Goal: Information Seeking & Learning: Check status

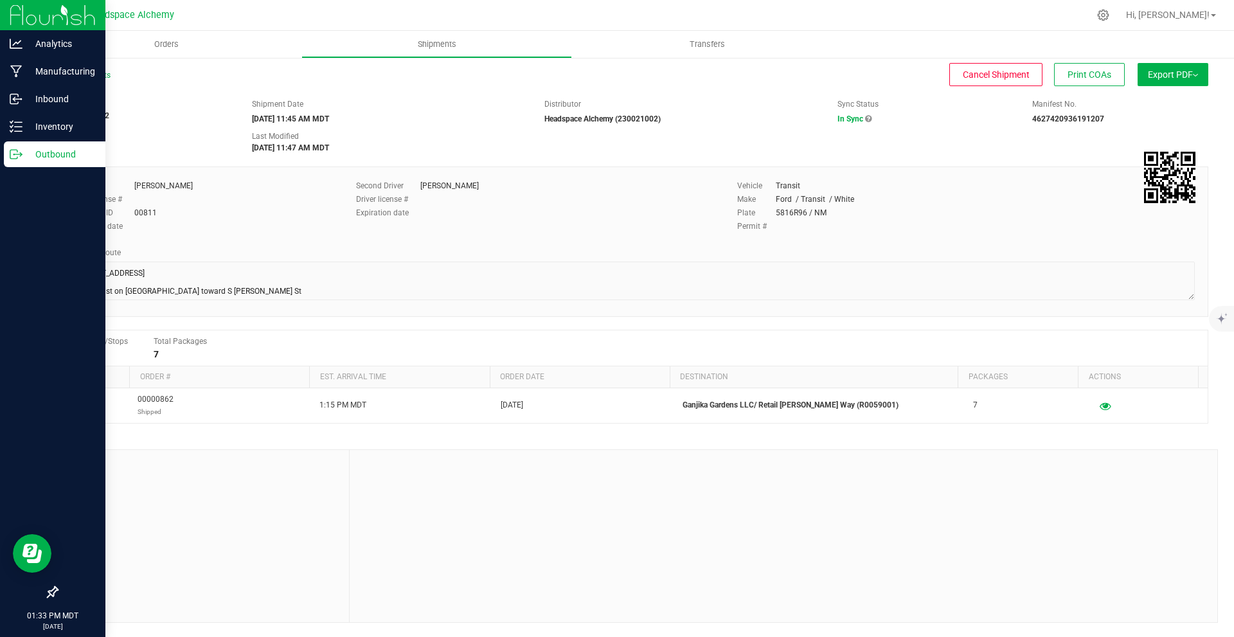
click at [22, 154] on icon at bounding box center [16, 154] width 13 height 13
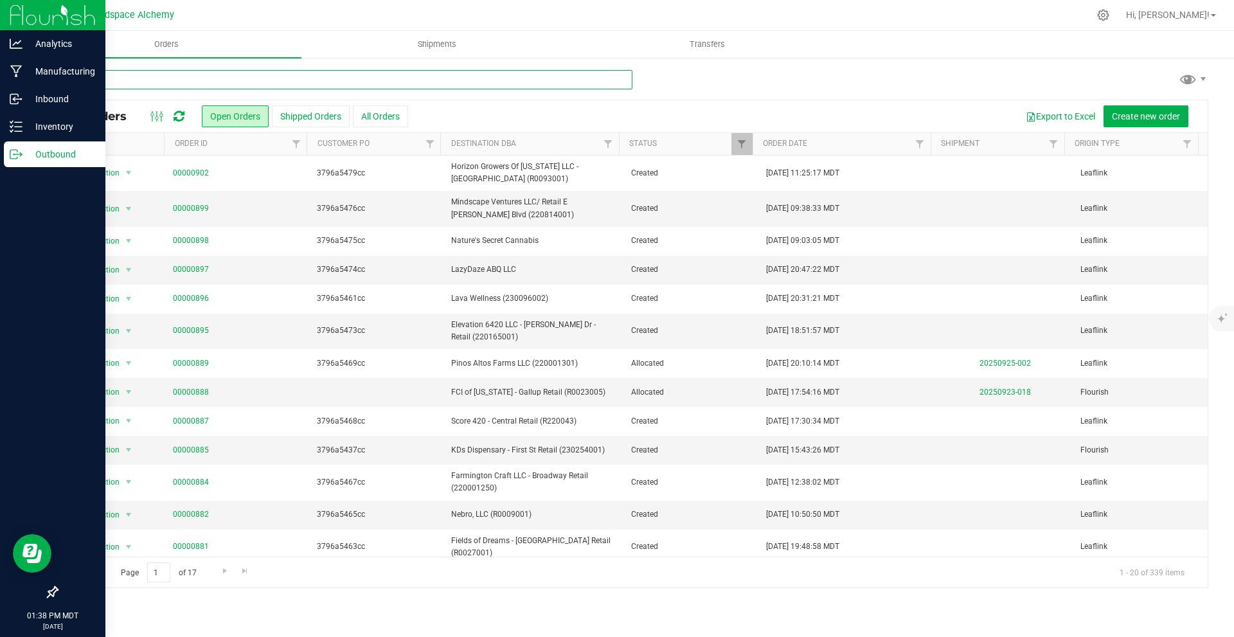
click at [268, 83] on input "text" at bounding box center [345, 79] width 576 height 19
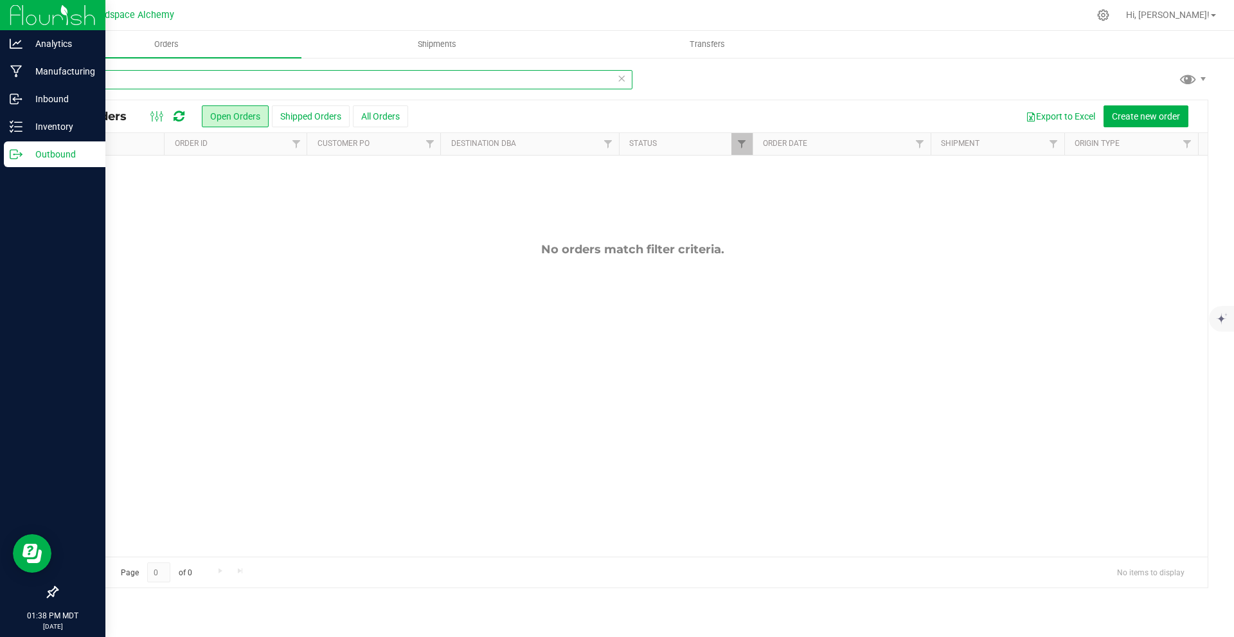
type input "s"
type input "c"
click at [420, 39] on div "Orders Shipments Transfers All Orders Open Orders Shipped Orders" at bounding box center [632, 334] width 1203 height 606
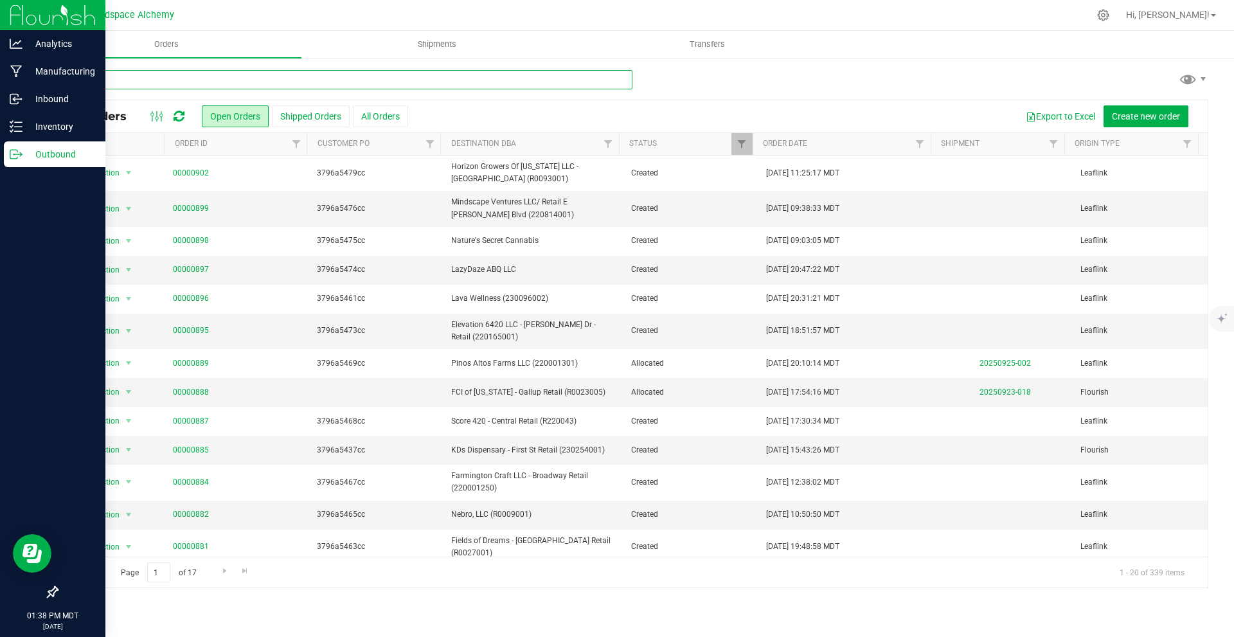
click at [413, 87] on input "text" at bounding box center [345, 79] width 576 height 19
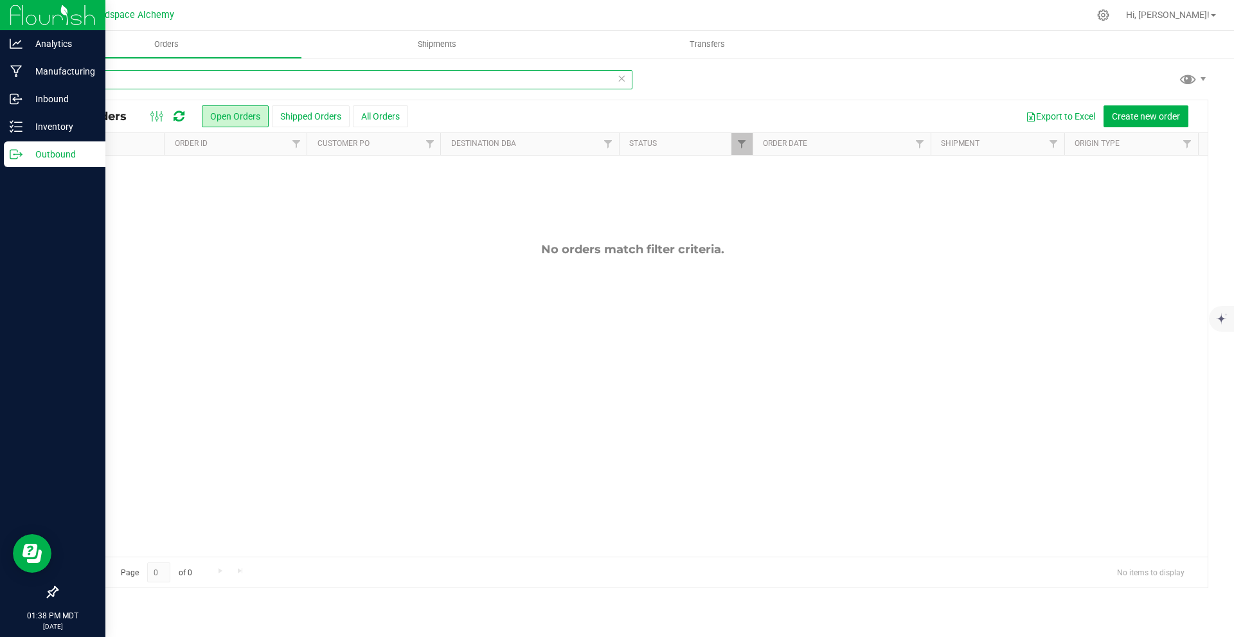
type input "s"
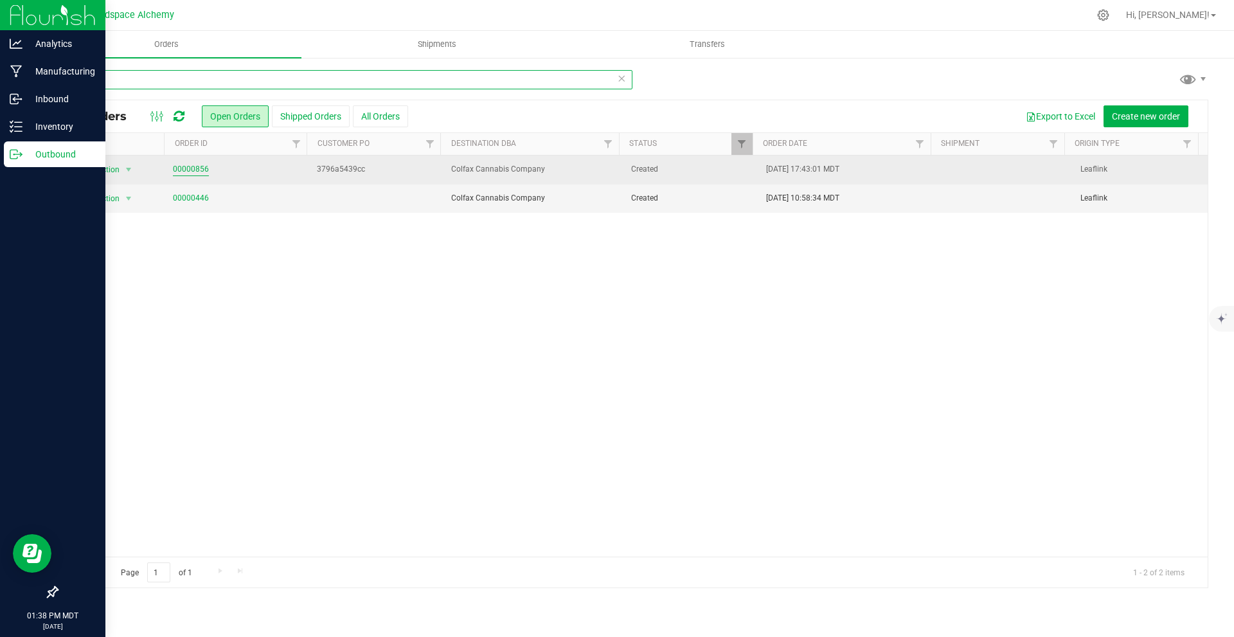
type input "colfa"
click at [199, 167] on link "00000856" at bounding box center [191, 169] width 36 height 12
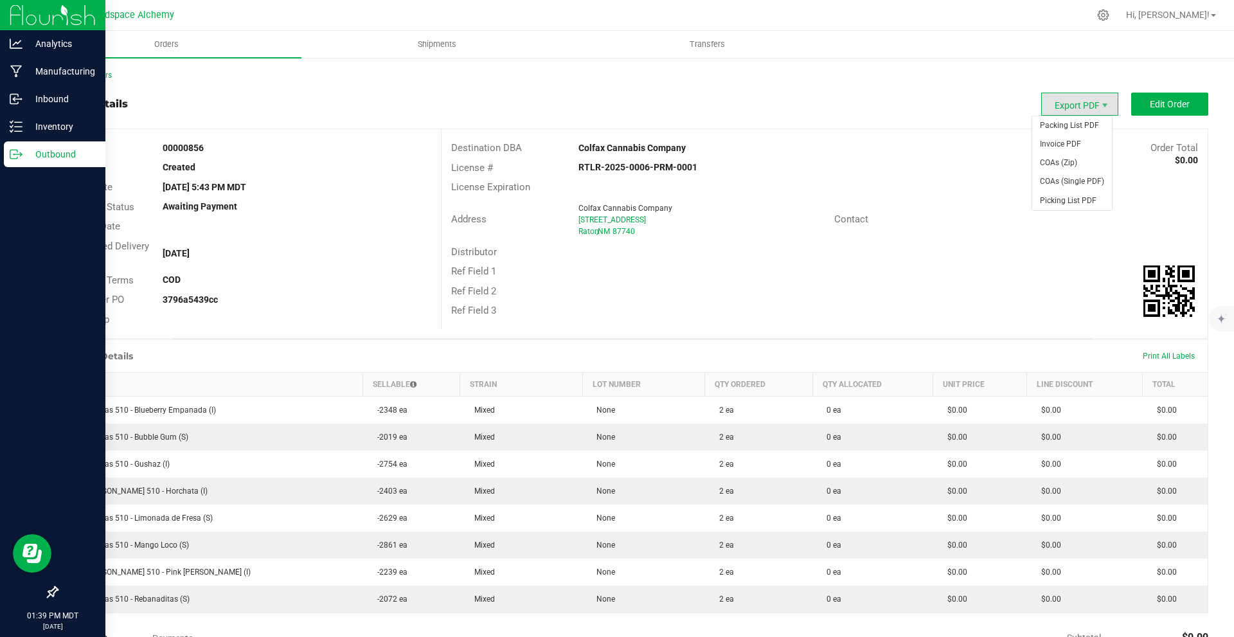
click at [1078, 102] on span "Export PDF" at bounding box center [1079, 104] width 77 height 23
click at [447, 48] on span "Shipments" at bounding box center [436, 45] width 73 height 12
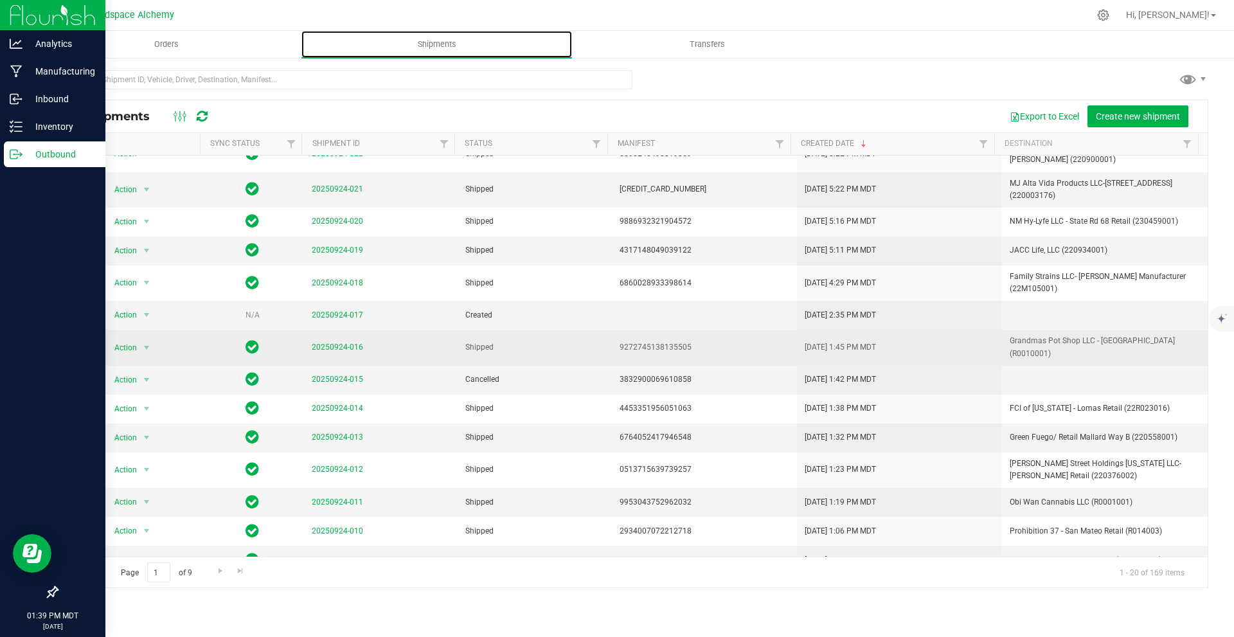
scroll to position [224, 0]
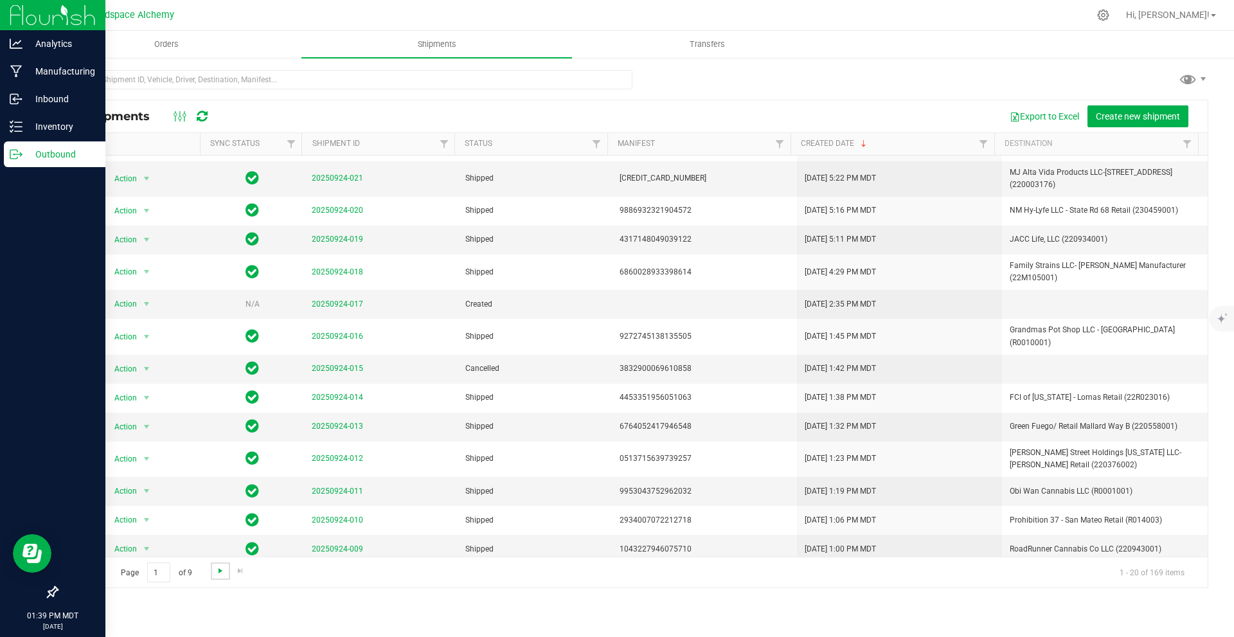
click at [220, 570] on span "Go to the next page" at bounding box center [220, 571] width 10 height 10
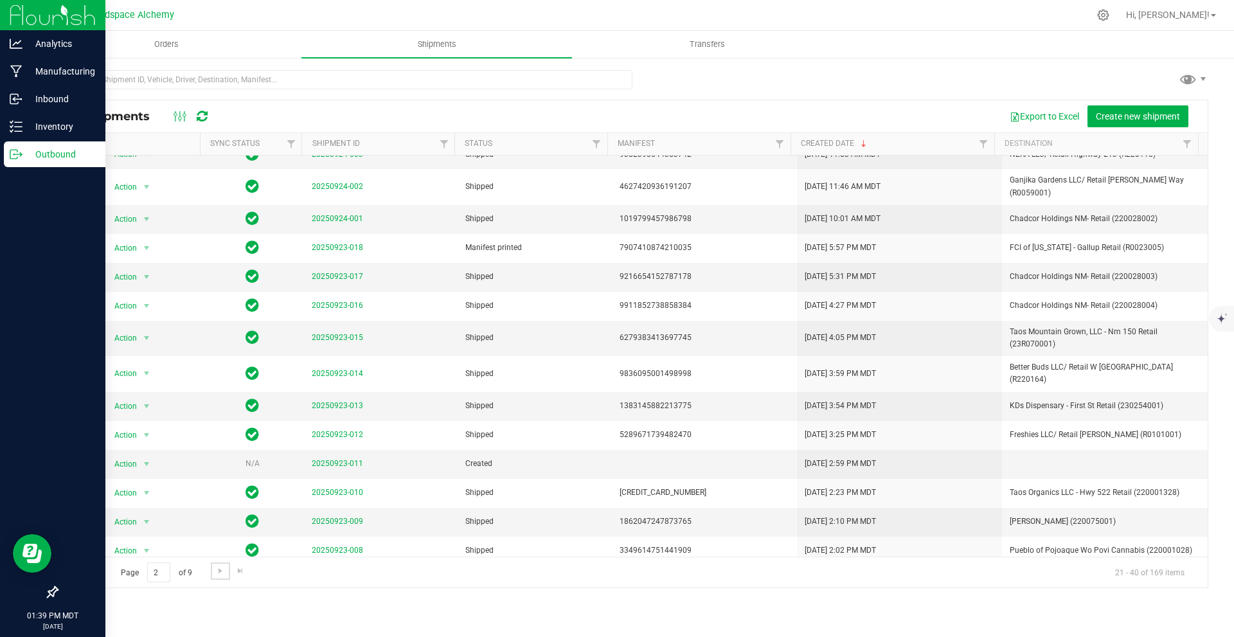
scroll to position [183, 0]
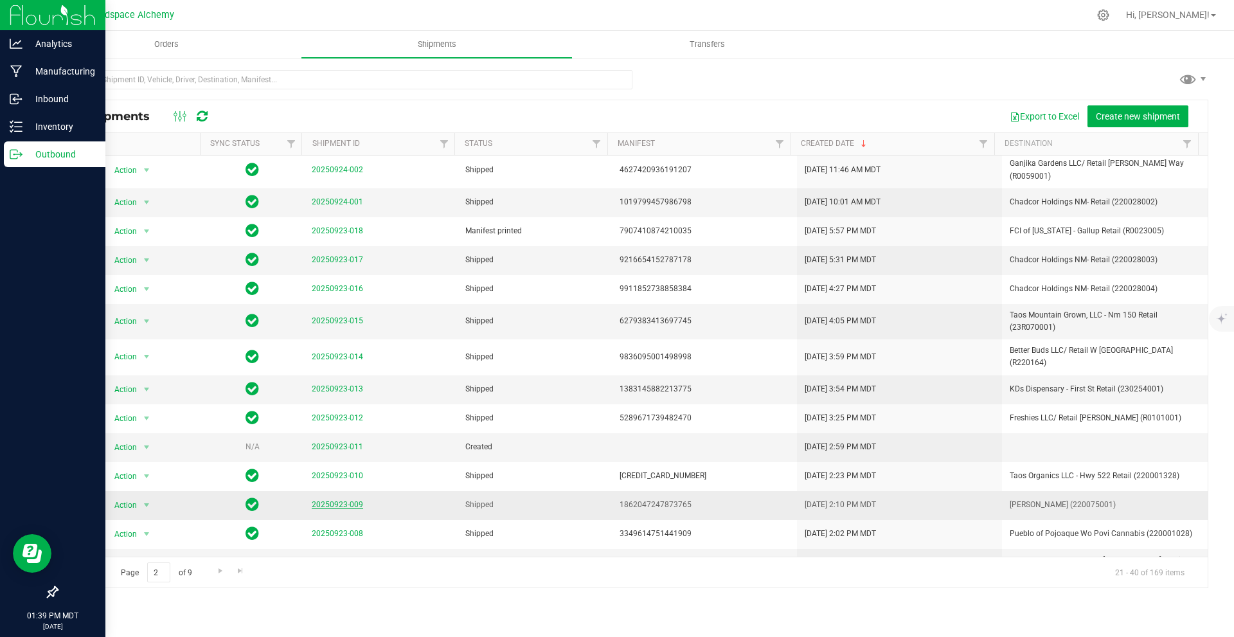
click at [340, 500] on link "20250923-009" at bounding box center [337, 504] width 51 height 9
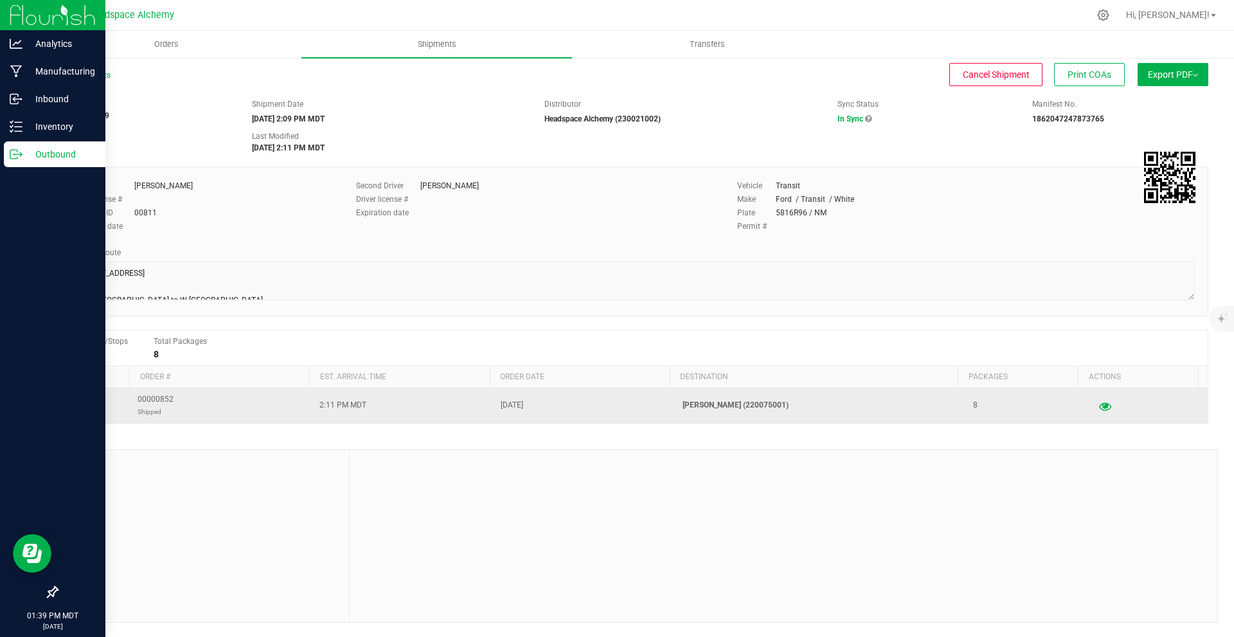
click at [1099, 405] on icon "button" at bounding box center [1105, 405] width 12 height 9
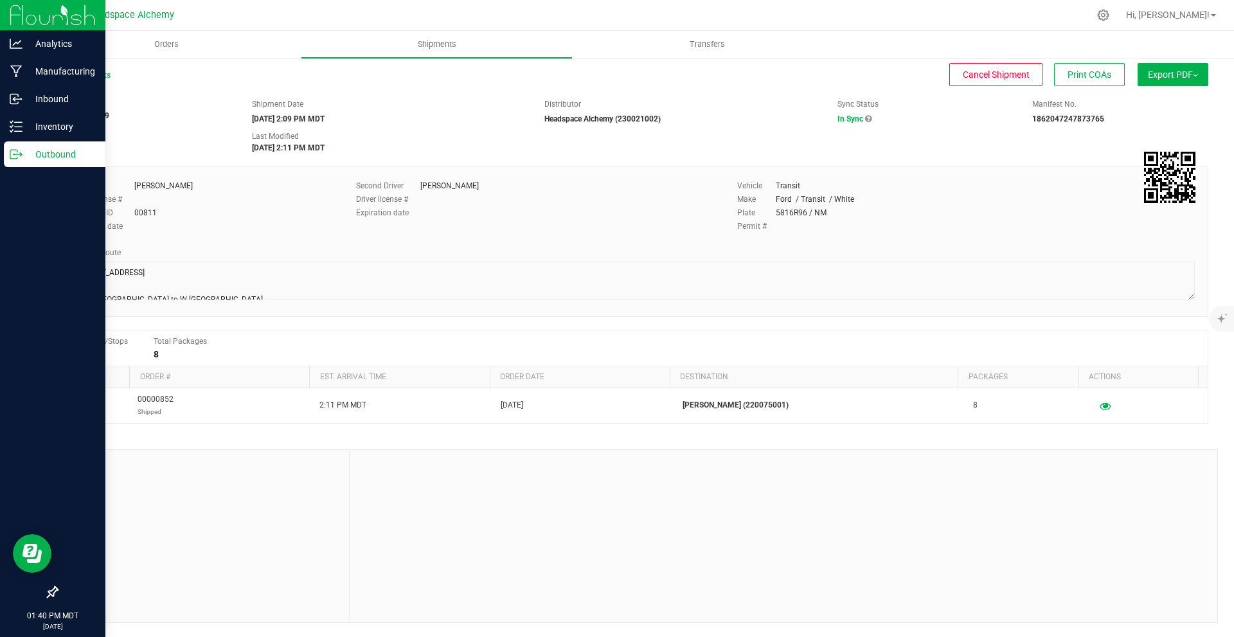
scroll to position [84, 0]
click at [1187, 62] on div "All Shipments Cancel Shipment Print COAs Export PDF Manifest by Package ID Mani…" at bounding box center [632, 346] width 1203 height 579
click at [1181, 76] on span "Export PDF" at bounding box center [1173, 74] width 50 height 10
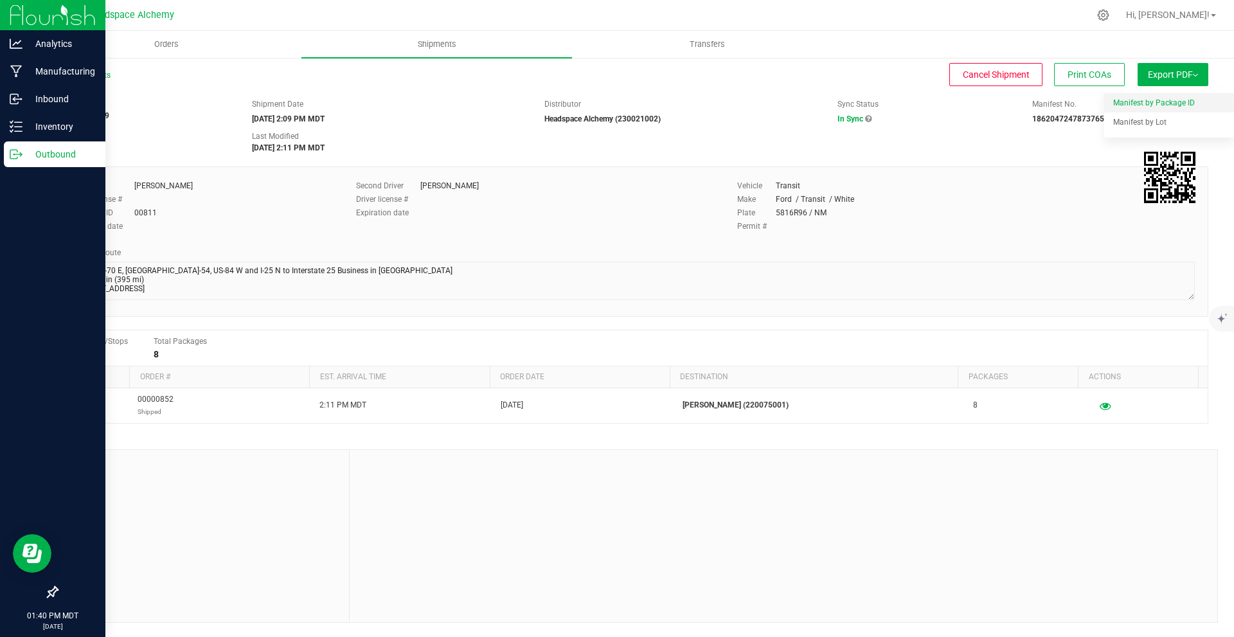
click at [1181, 108] on li "Manifest by Package ID" at bounding box center [1169, 102] width 130 height 19
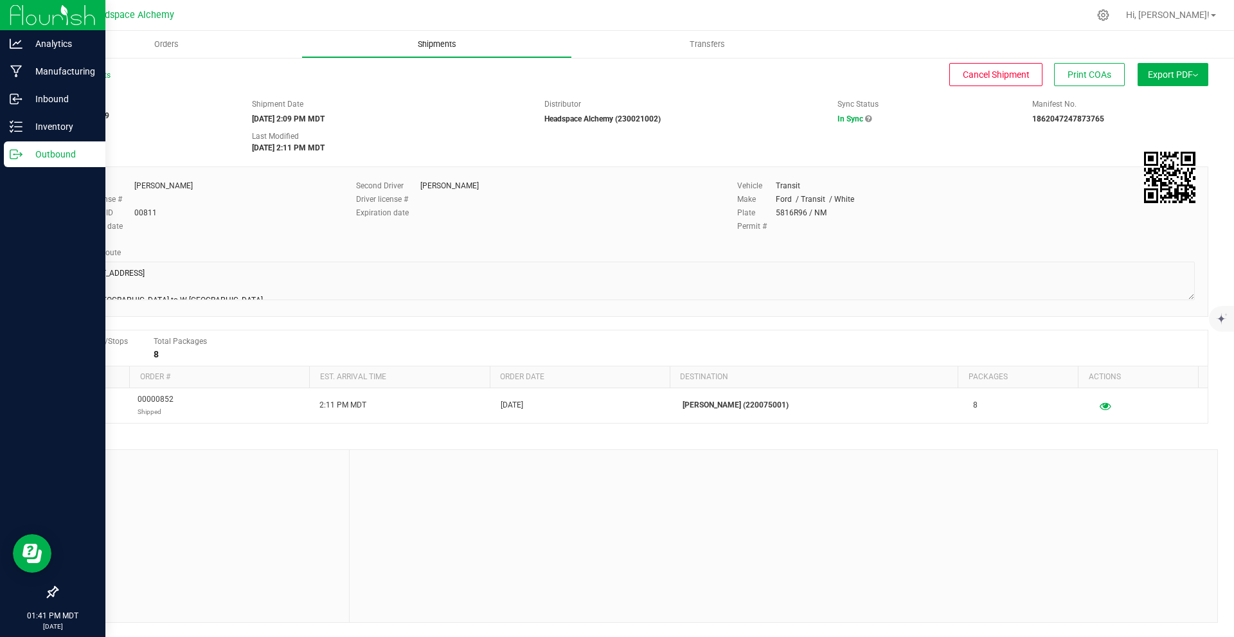
click at [409, 53] on uib-tab-heading "Shipments" at bounding box center [436, 44] width 269 height 26
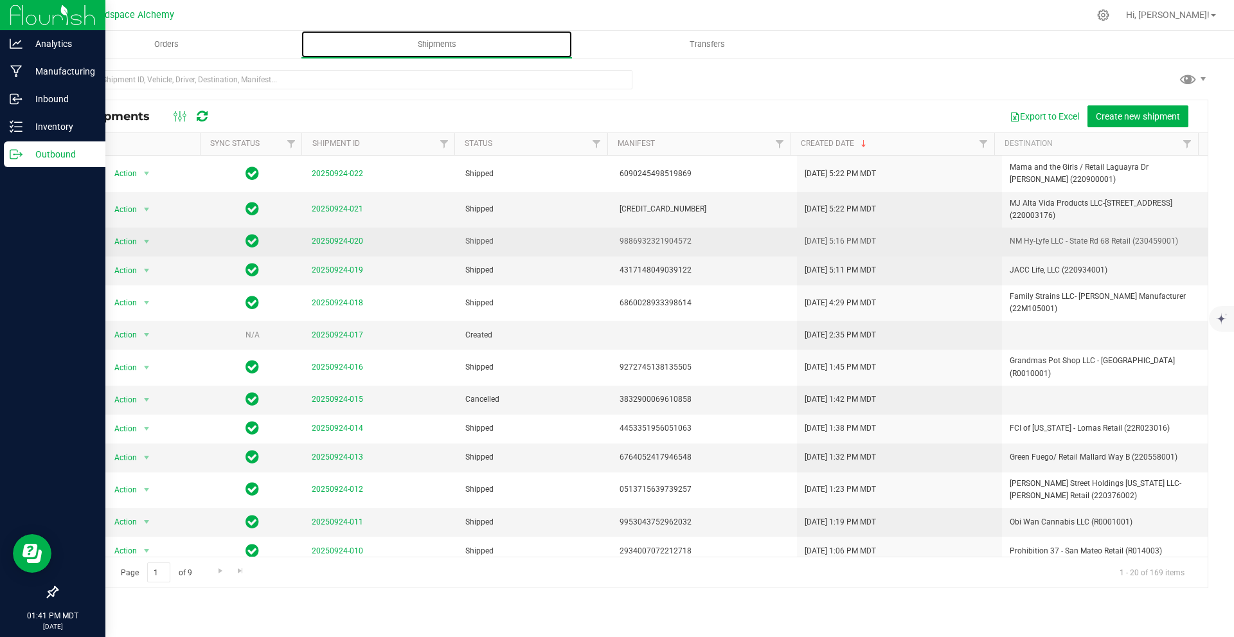
scroll to position [224, 0]
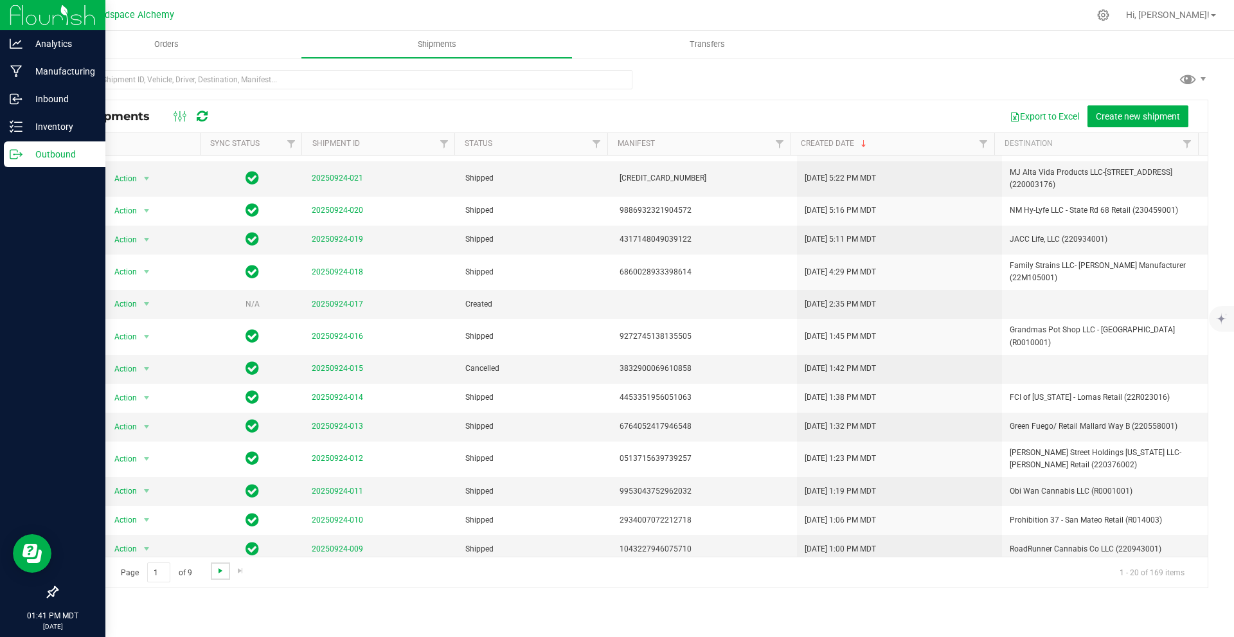
click at [217, 569] on span "Go to the next page" at bounding box center [220, 571] width 10 height 10
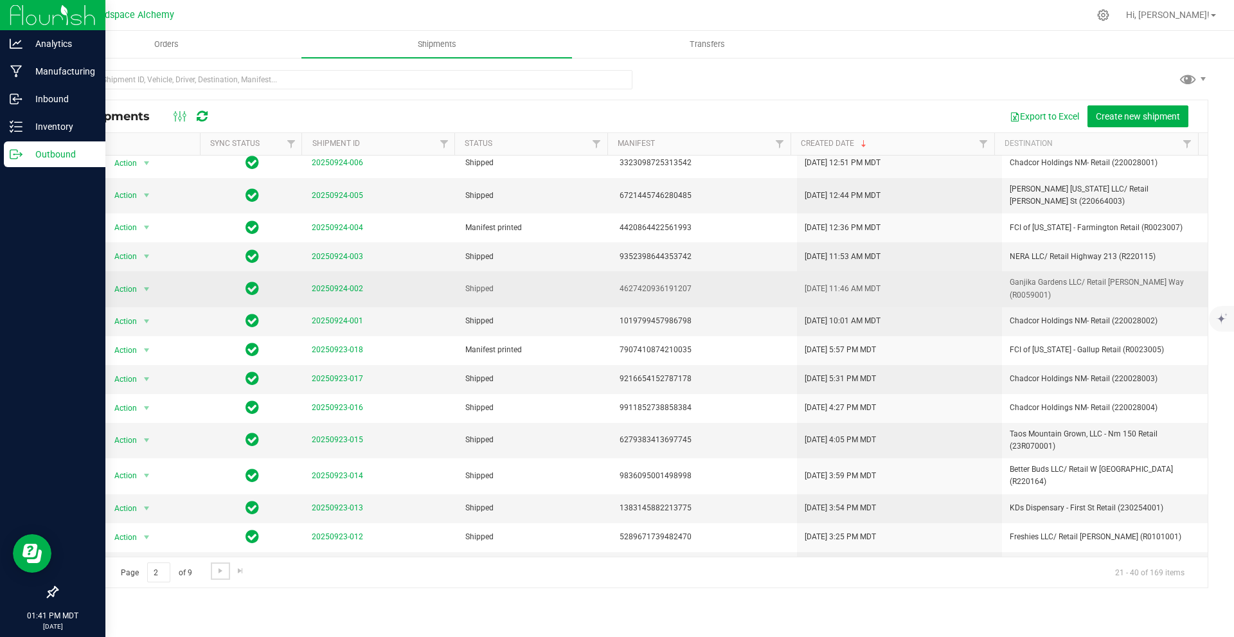
scroll to position [183, 0]
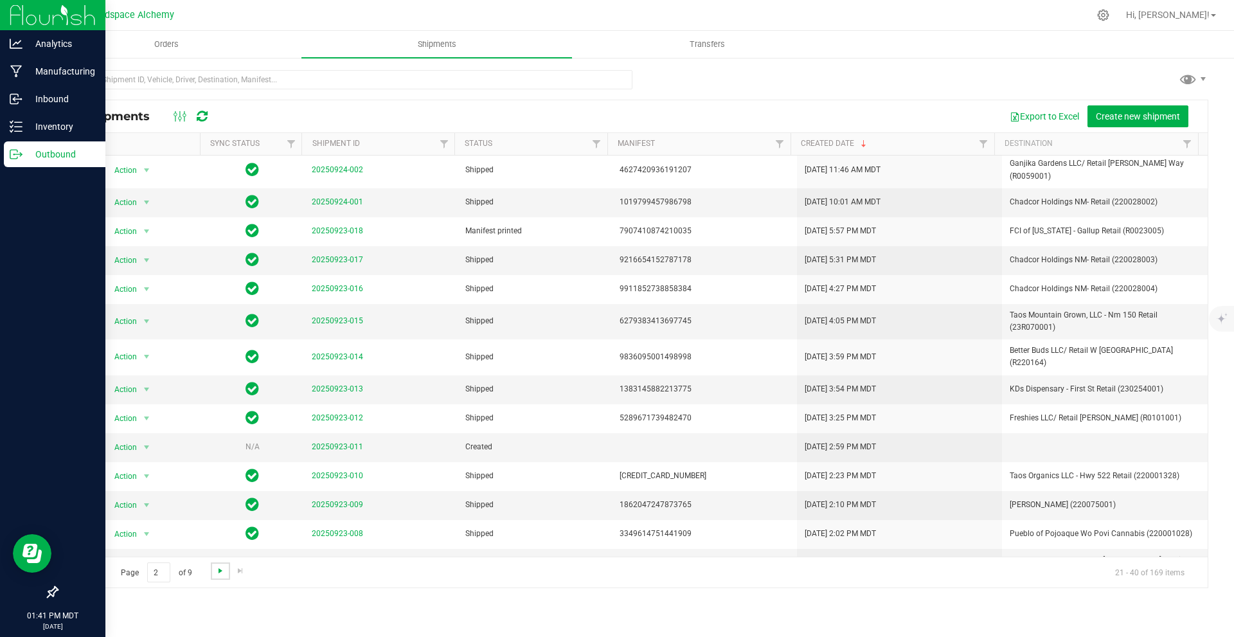
click at [219, 570] on span "Go to the next page" at bounding box center [220, 571] width 10 height 10
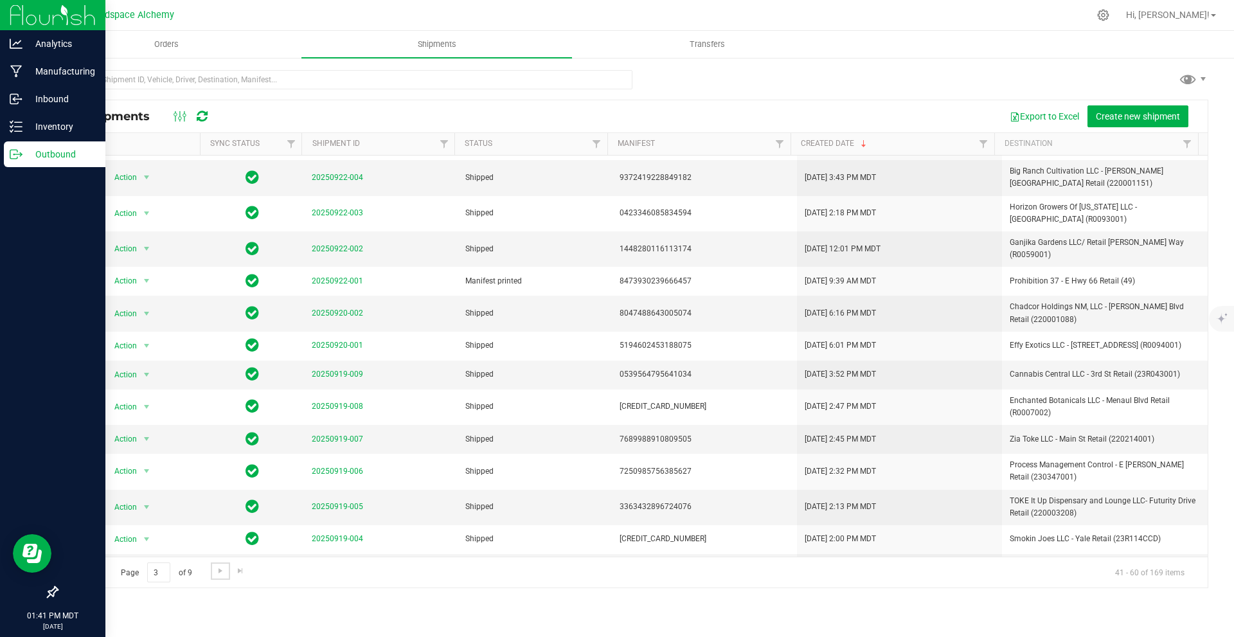
scroll to position [230, 0]
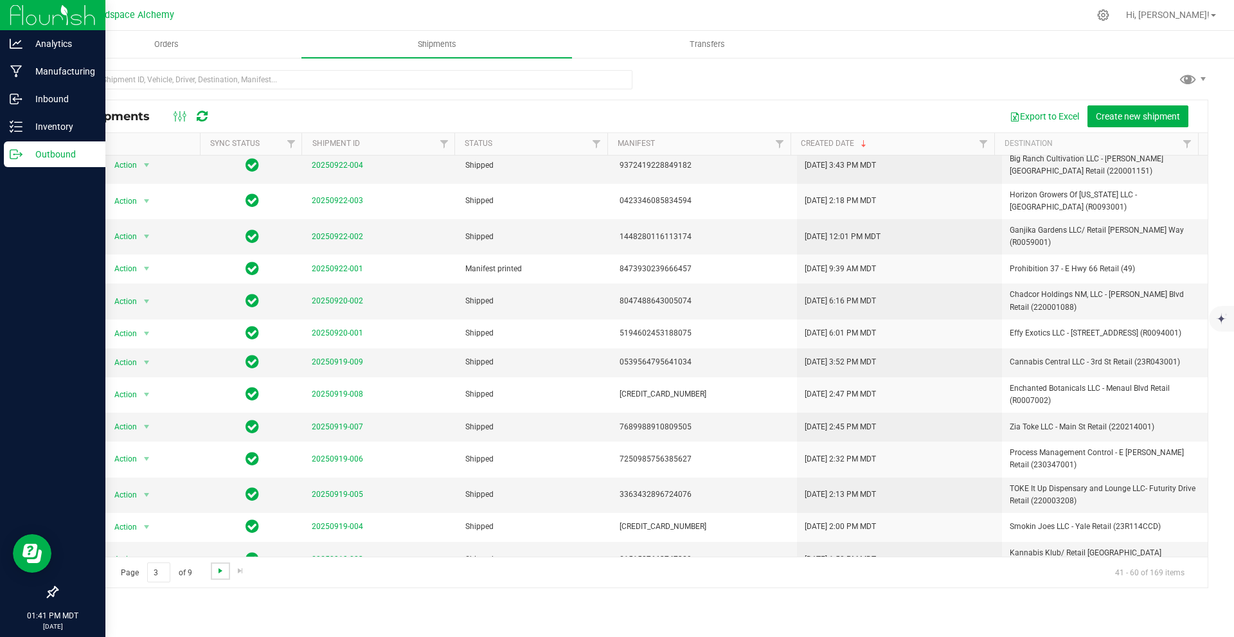
click at [218, 571] on span "Go to the next page" at bounding box center [220, 571] width 10 height 10
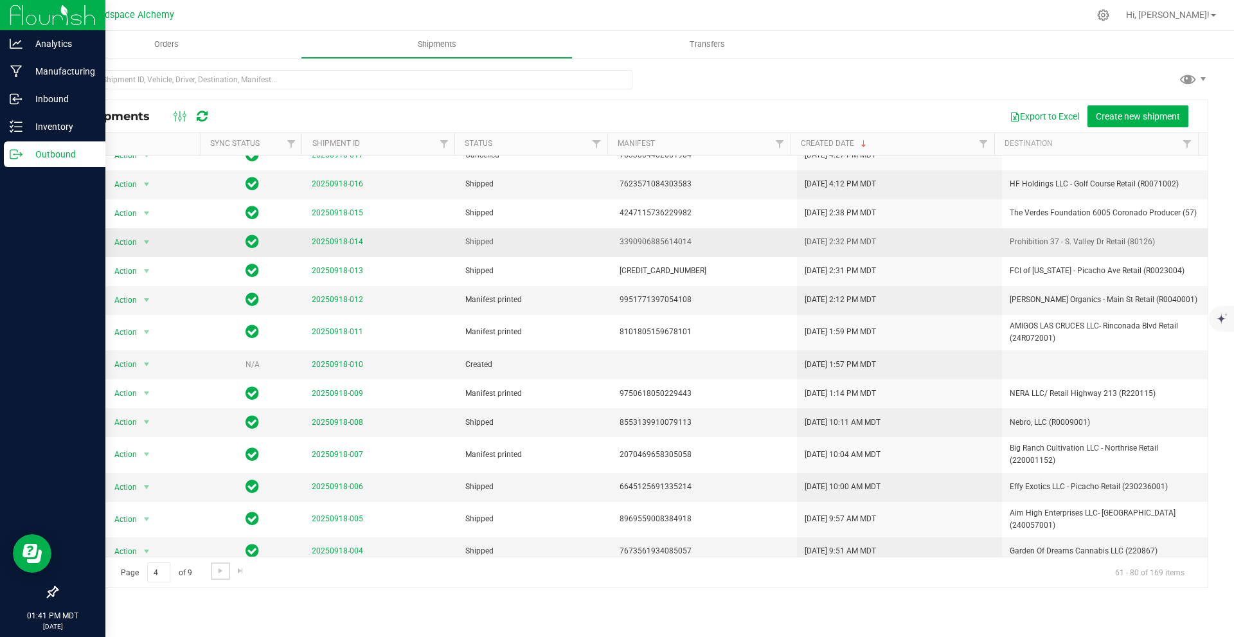
scroll to position [204, 0]
click at [222, 571] on span "Go to the next page" at bounding box center [220, 571] width 10 height 10
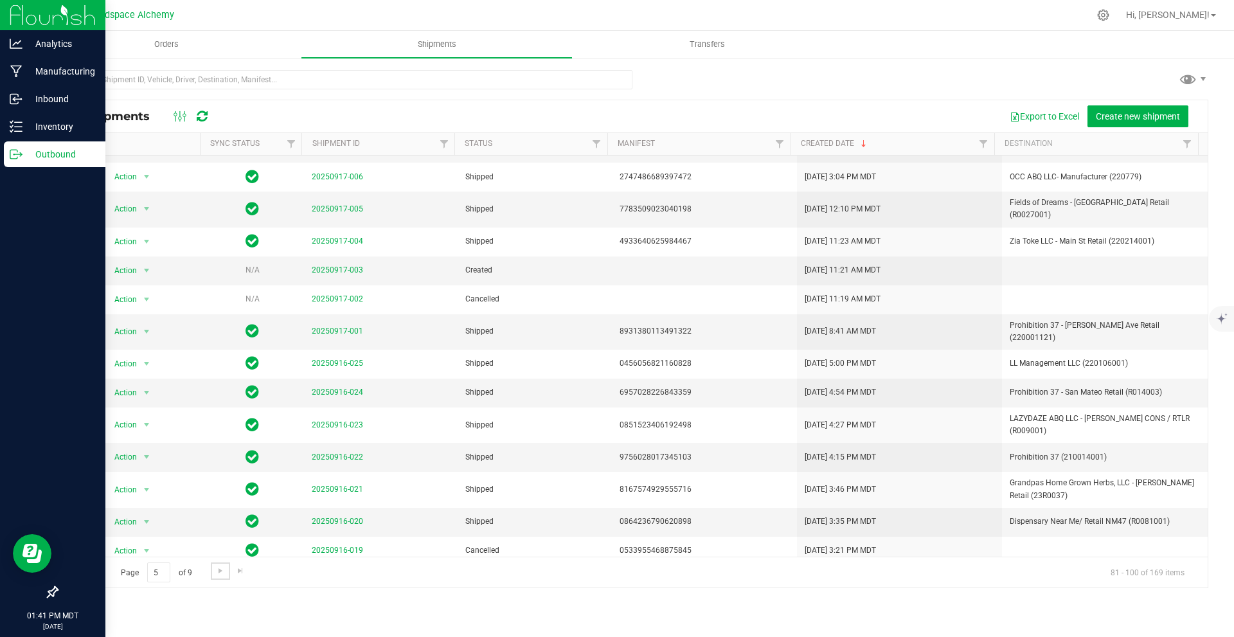
scroll to position [190, 0]
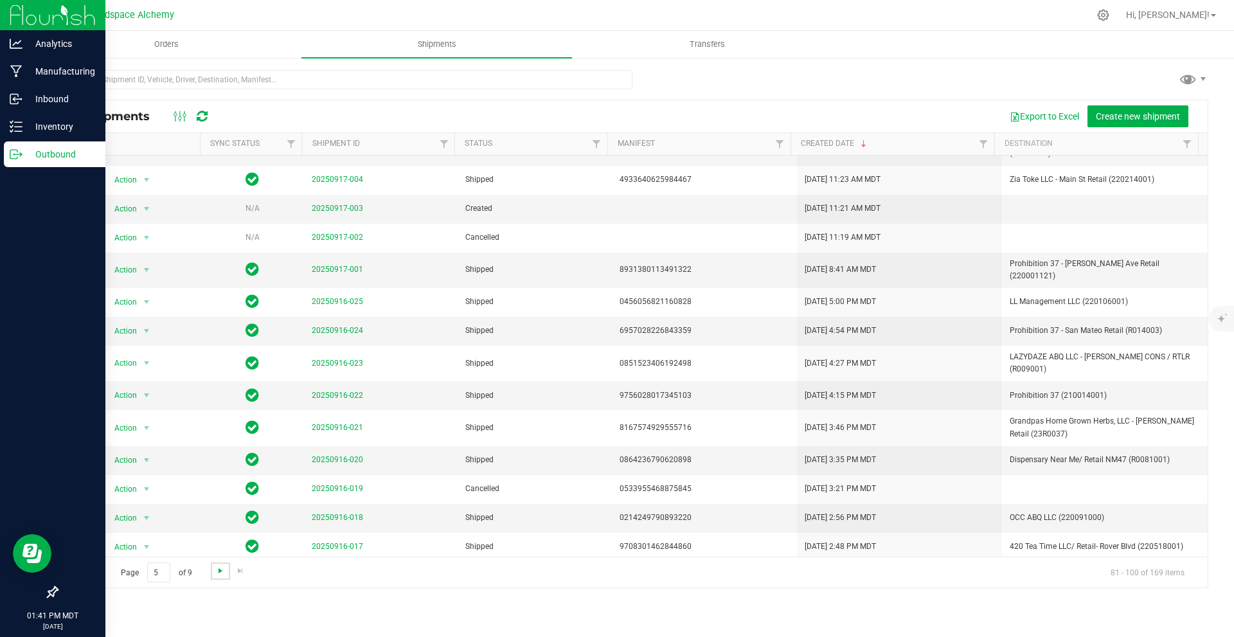
click at [220, 567] on span "Go to the next page" at bounding box center [220, 571] width 10 height 10
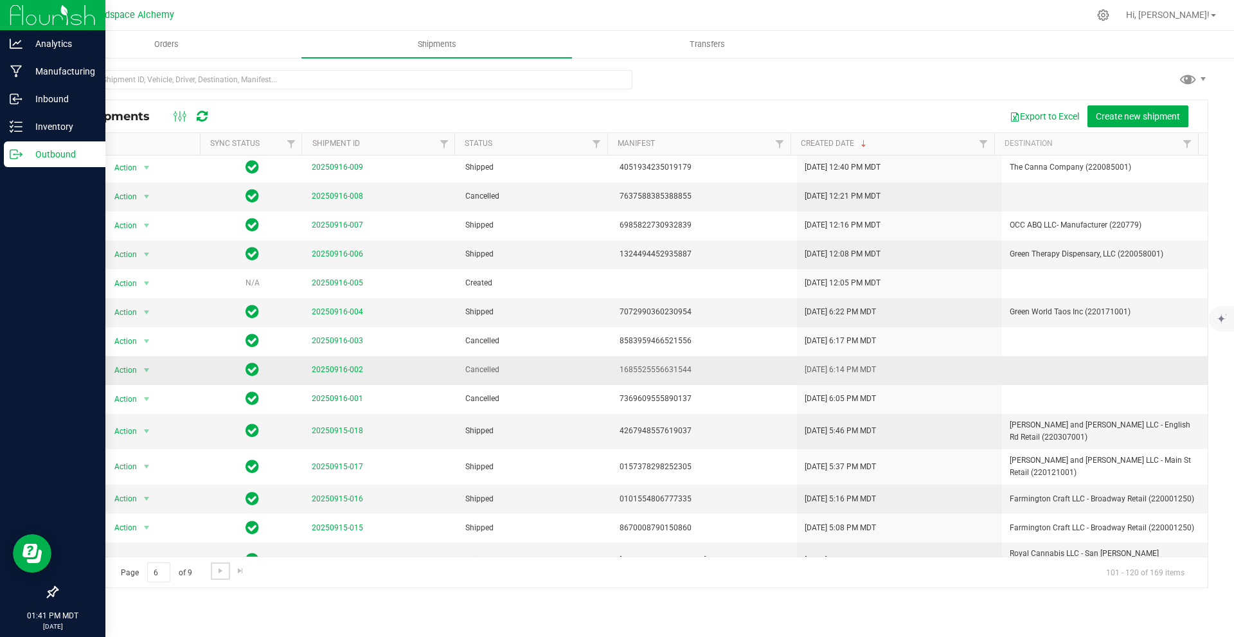
scroll to position [204, 0]
click at [215, 576] on link "Go to the next page" at bounding box center [220, 570] width 19 height 17
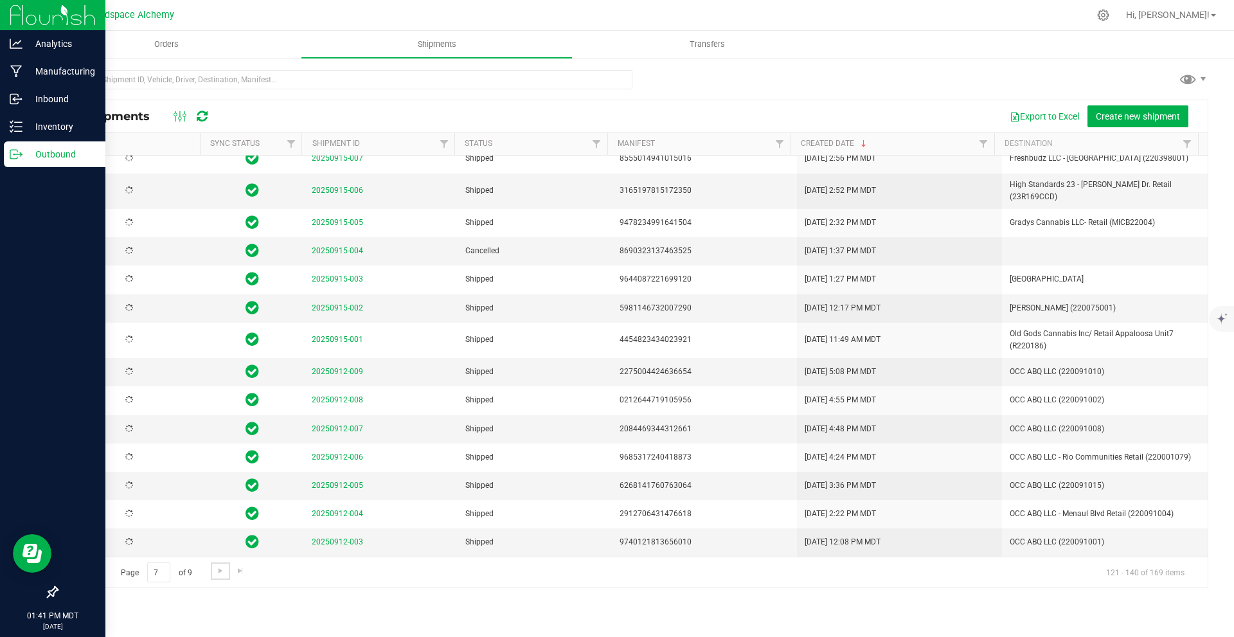
scroll to position [0, 0]
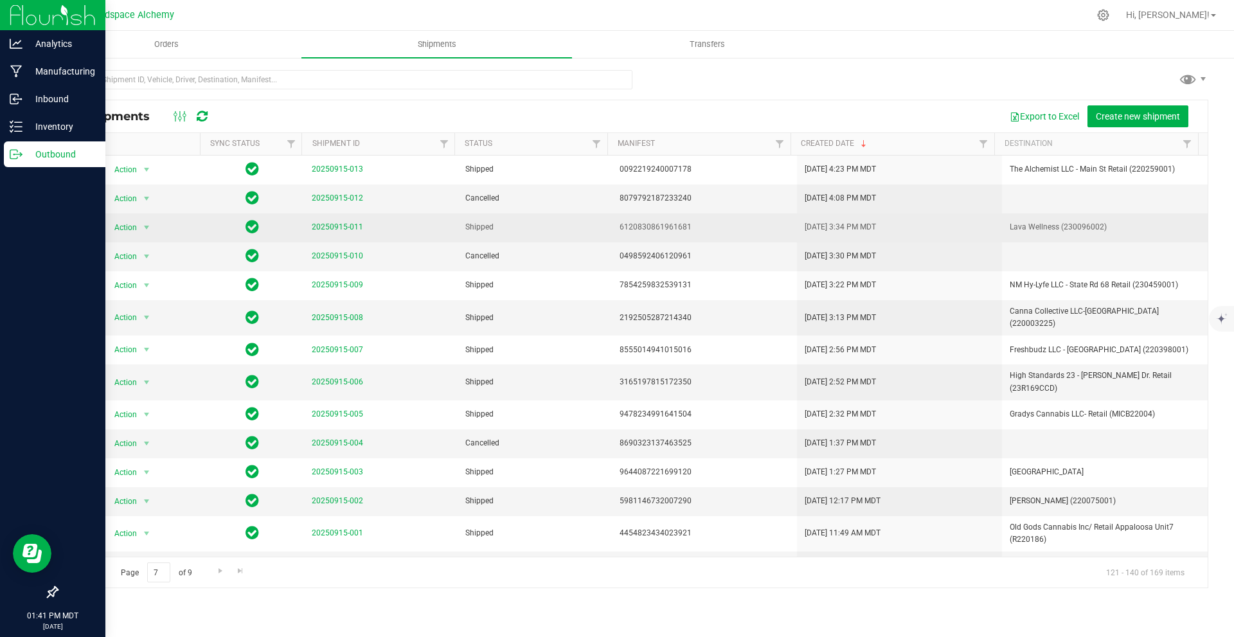
click at [346, 233] on span "20250915-011" at bounding box center [337, 227] width 51 height 12
click at [345, 229] on link "20250915-011" at bounding box center [337, 226] width 51 height 9
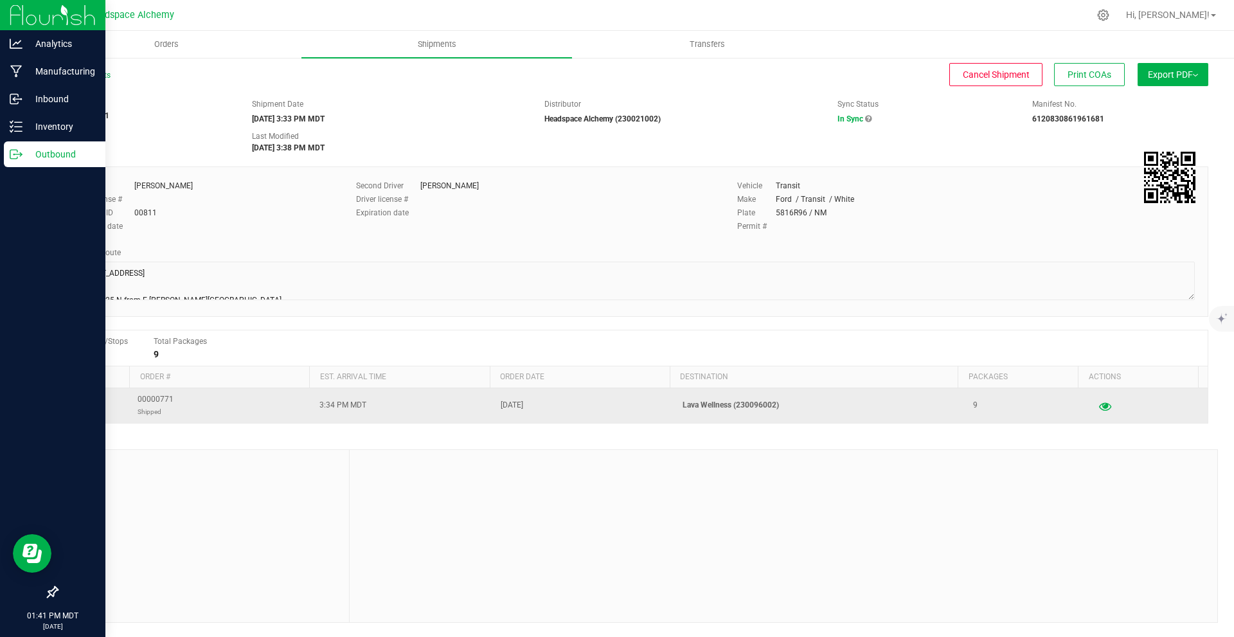
click at [1102, 408] on button "button" at bounding box center [1104, 405] width 23 height 21
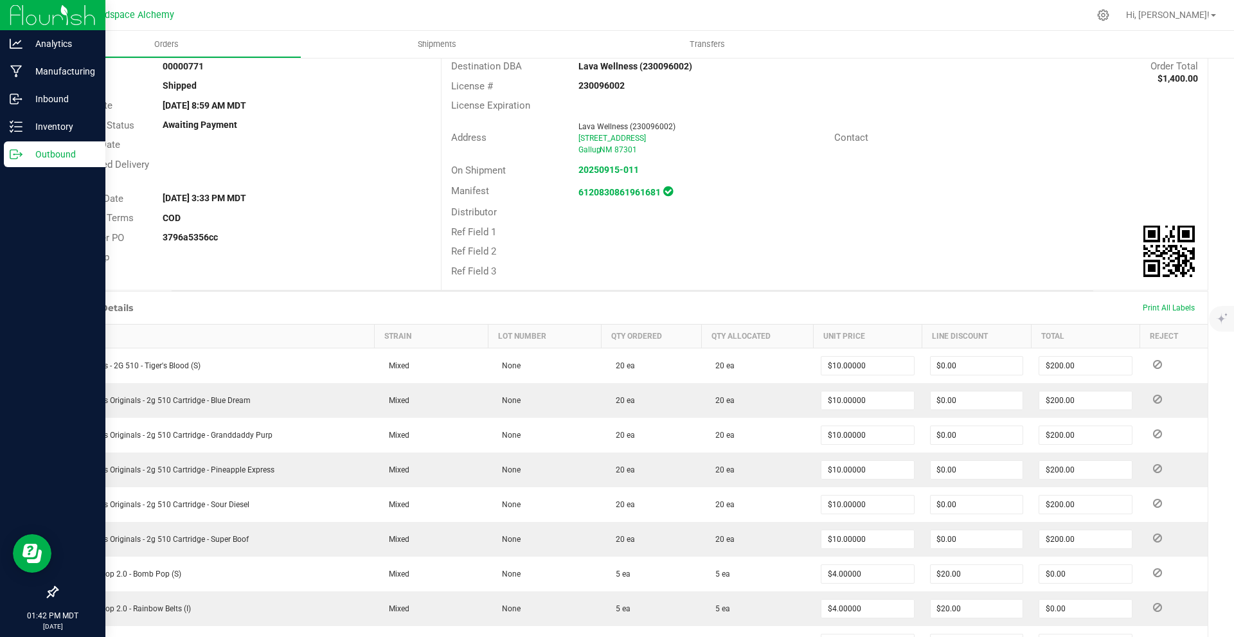
scroll to position [129, 0]
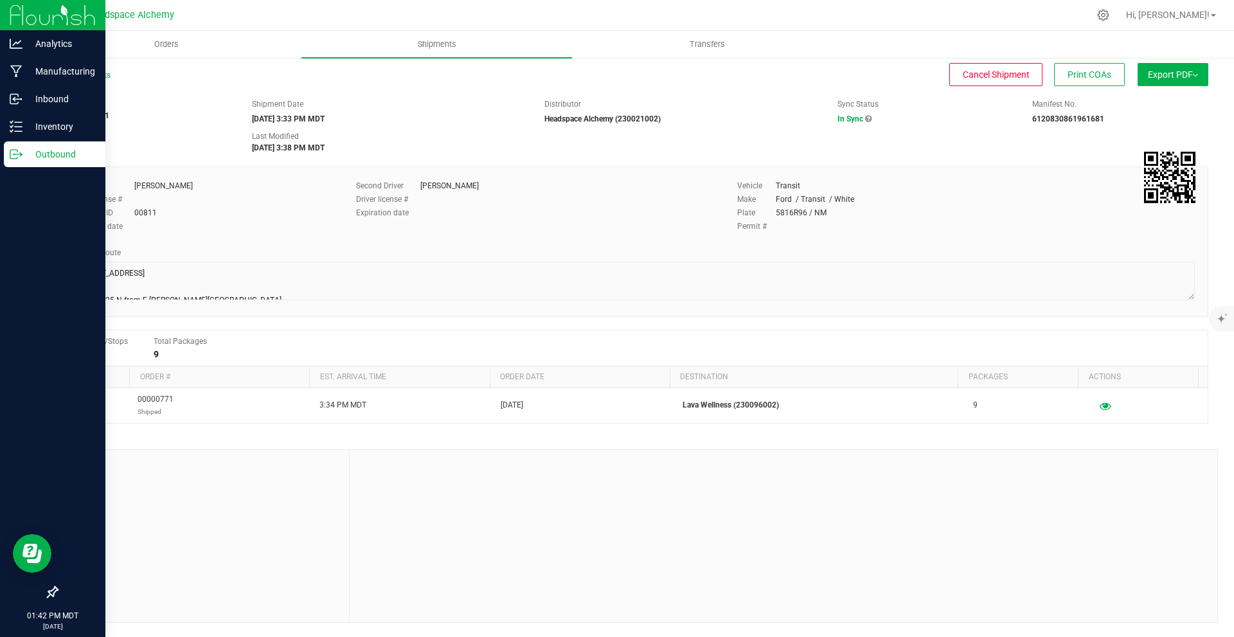
click at [1178, 76] on span "Export PDF" at bounding box center [1173, 74] width 50 height 10
click at [1167, 98] on li "Manifest by Package ID" at bounding box center [1169, 102] width 130 height 19
click at [420, 47] on span "Shipments" at bounding box center [436, 45] width 73 height 12
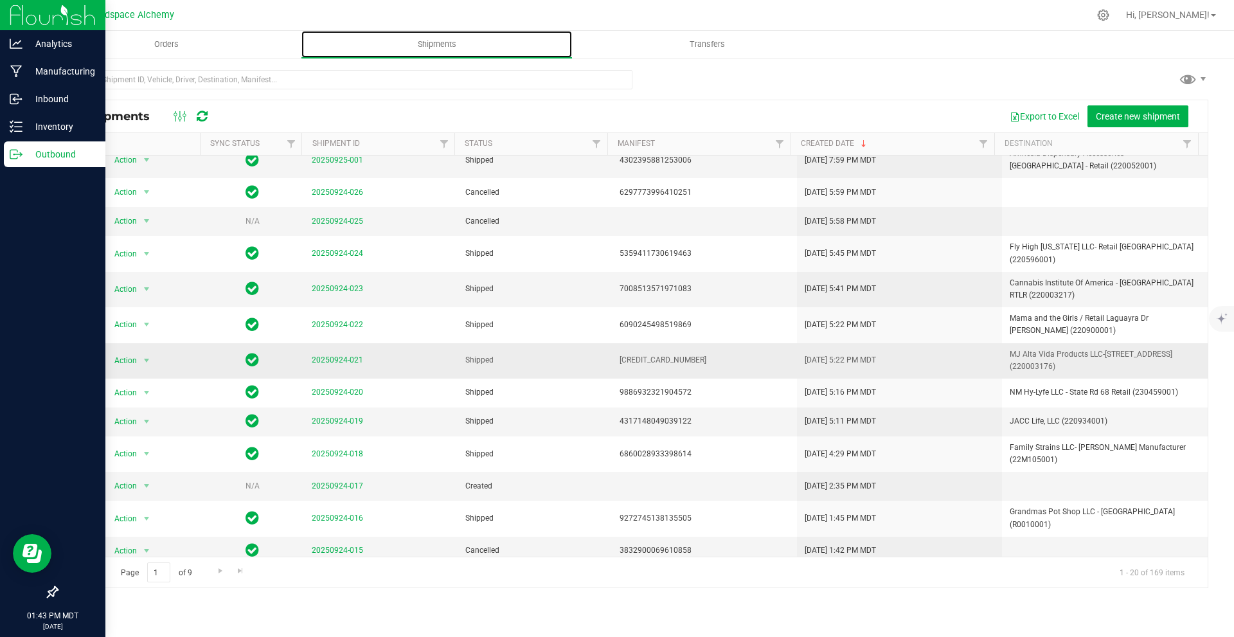
scroll to position [64, 0]
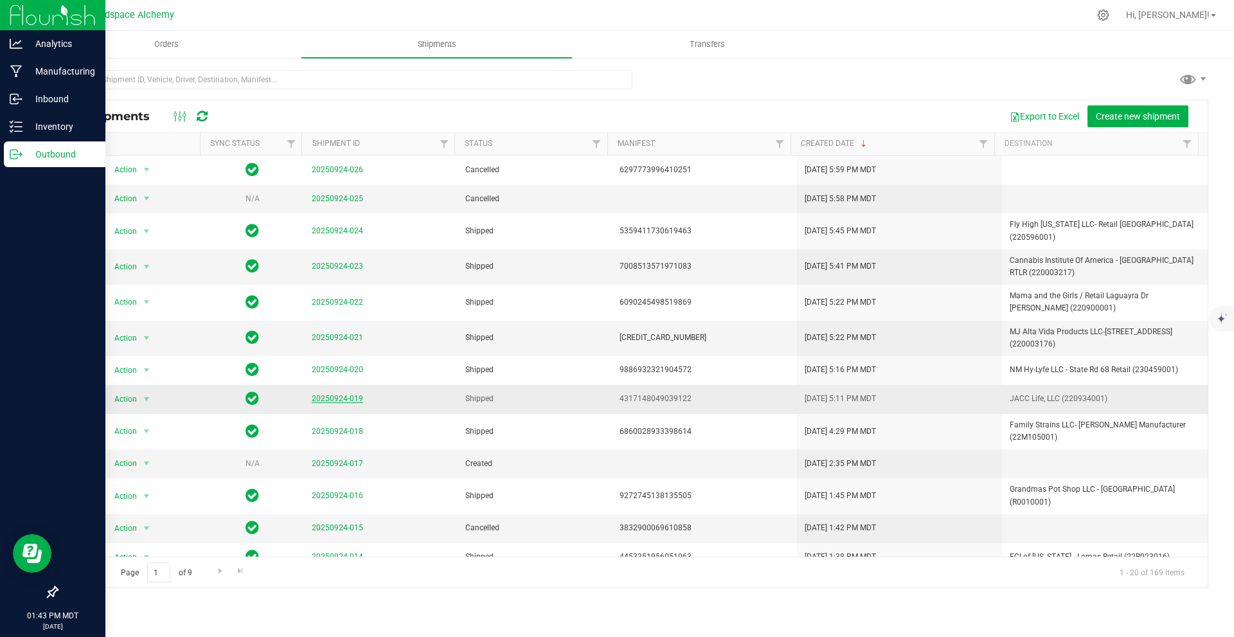
click at [347, 402] on link "20250924-019" at bounding box center [337, 398] width 51 height 9
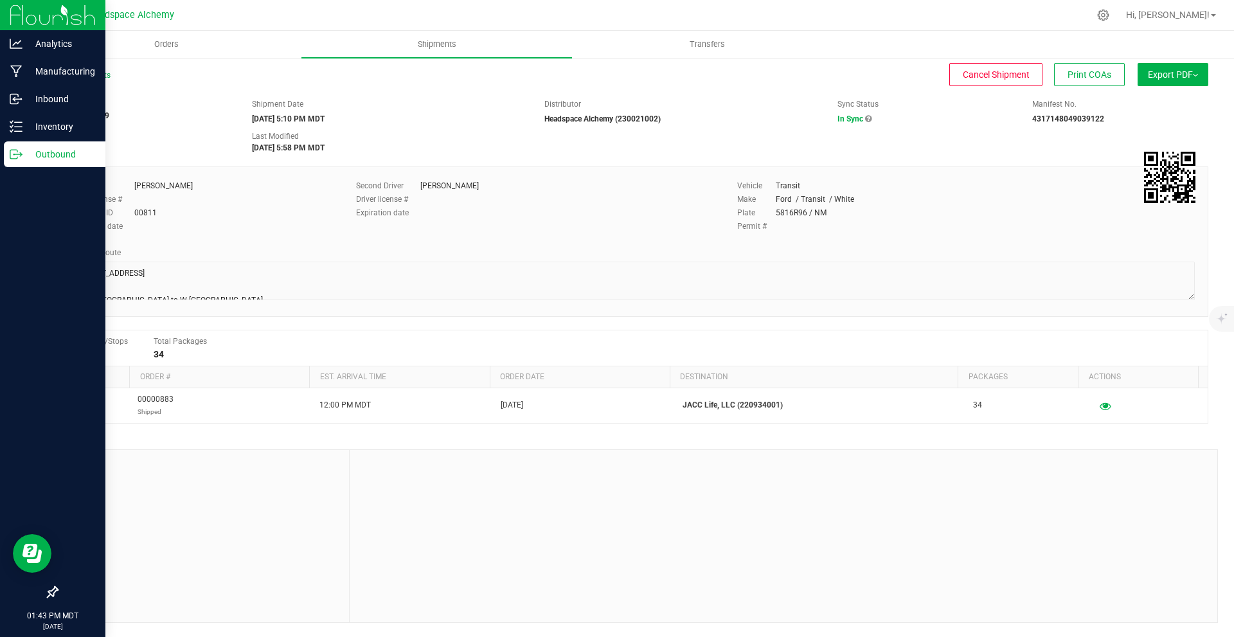
click at [1157, 82] on button "Export PDF" at bounding box center [1173, 74] width 71 height 23
click at [1158, 100] on span "Manifest by Package ID" at bounding box center [1154, 102] width 82 height 9
click at [1210, 16] on link "Hi, [PERSON_NAME]!" at bounding box center [1171, 14] width 100 height 13
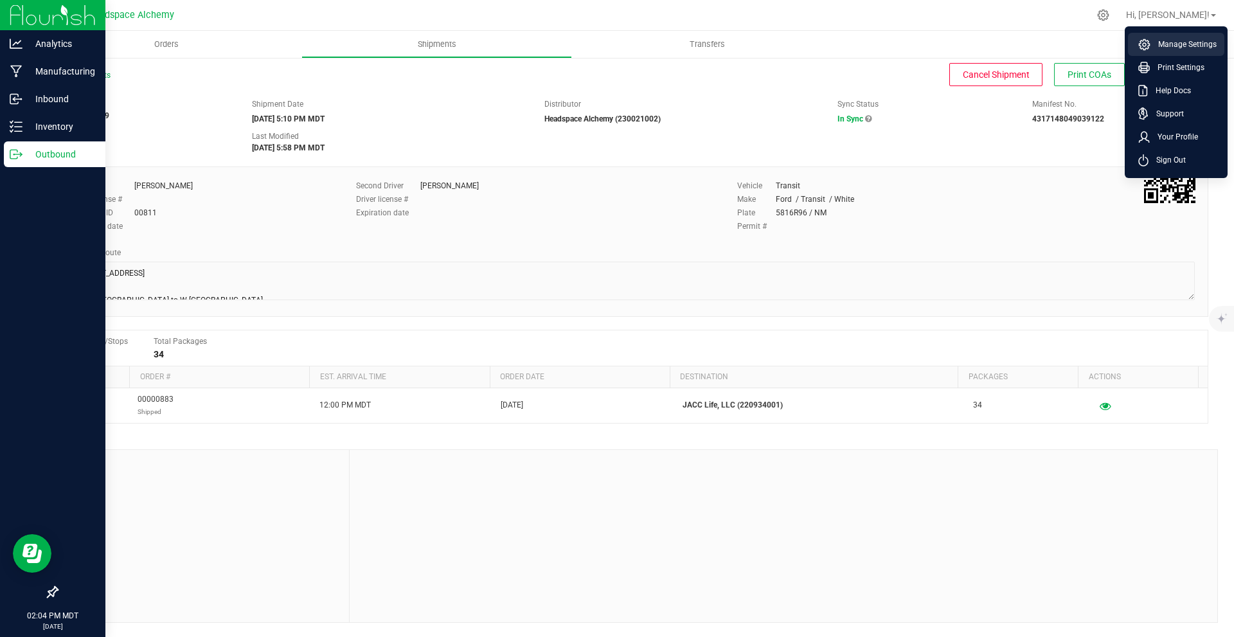
click at [1194, 38] on span "Manage Settings" at bounding box center [1184, 44] width 66 height 13
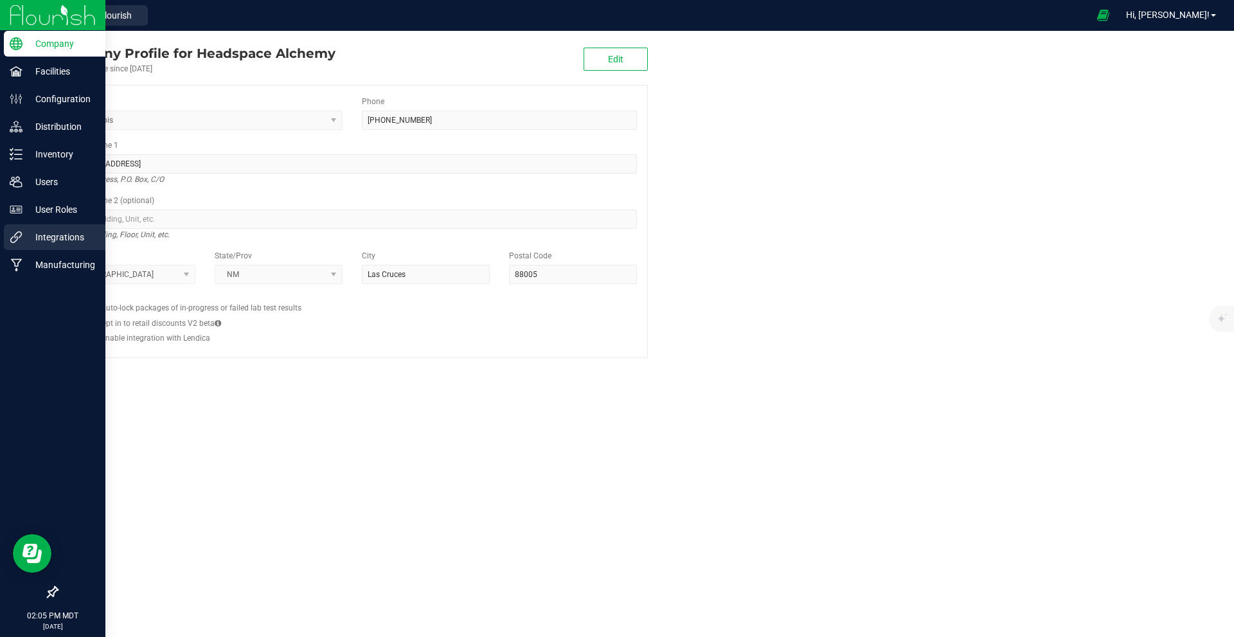
click at [20, 238] on icon at bounding box center [16, 237] width 13 height 13
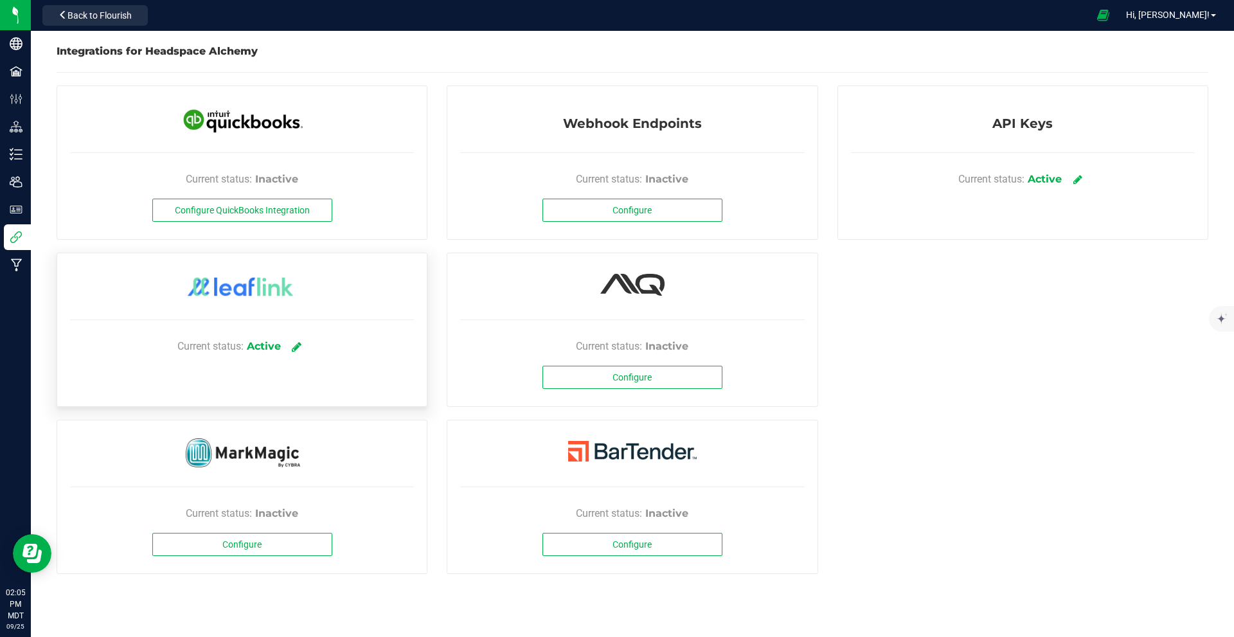
click at [301, 346] on icon at bounding box center [297, 347] width 10 height 12
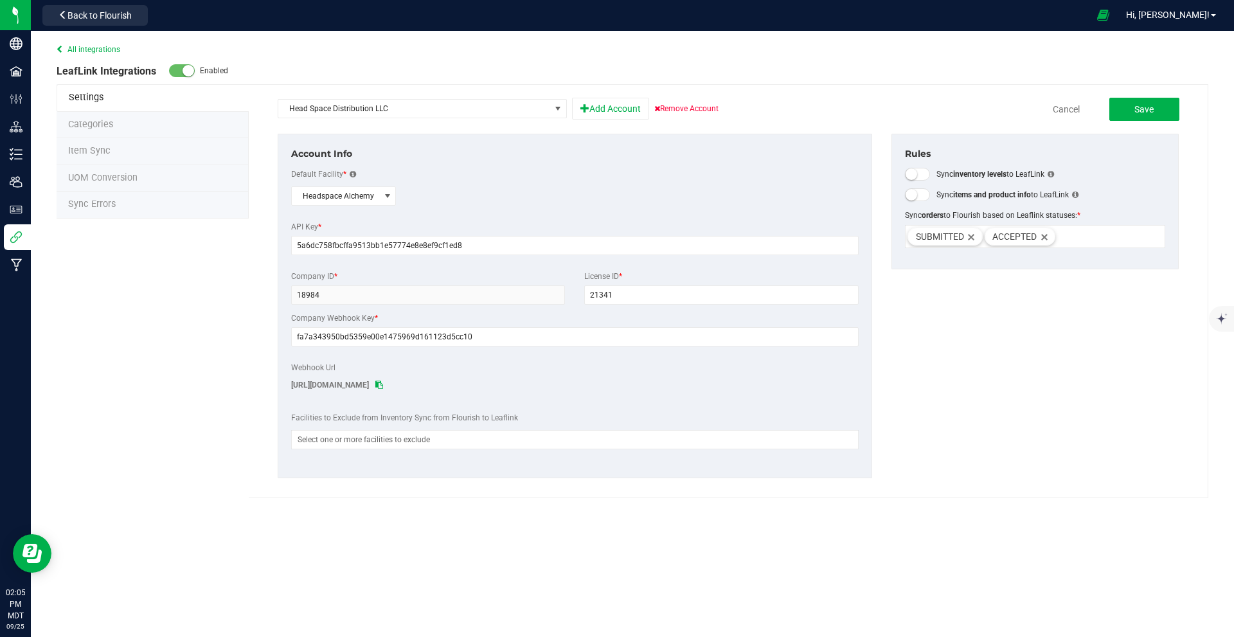
click at [90, 194] on li "Sync Errors" at bounding box center [153, 205] width 192 height 27
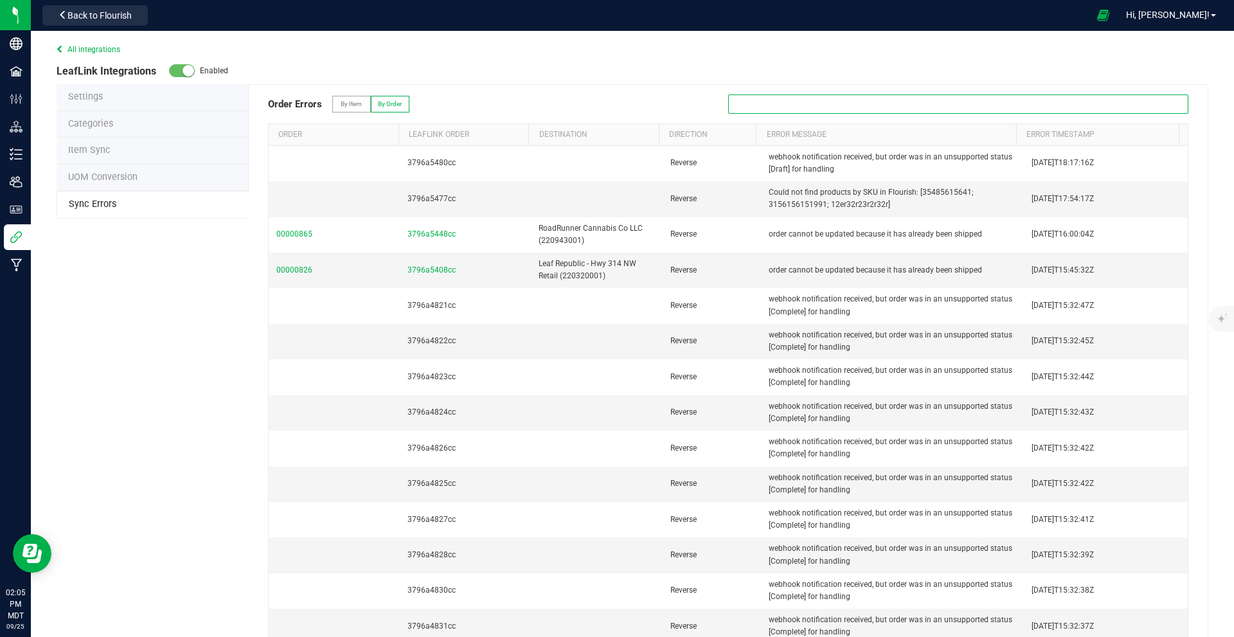
click at [817, 100] on input "text" at bounding box center [958, 103] width 460 height 19
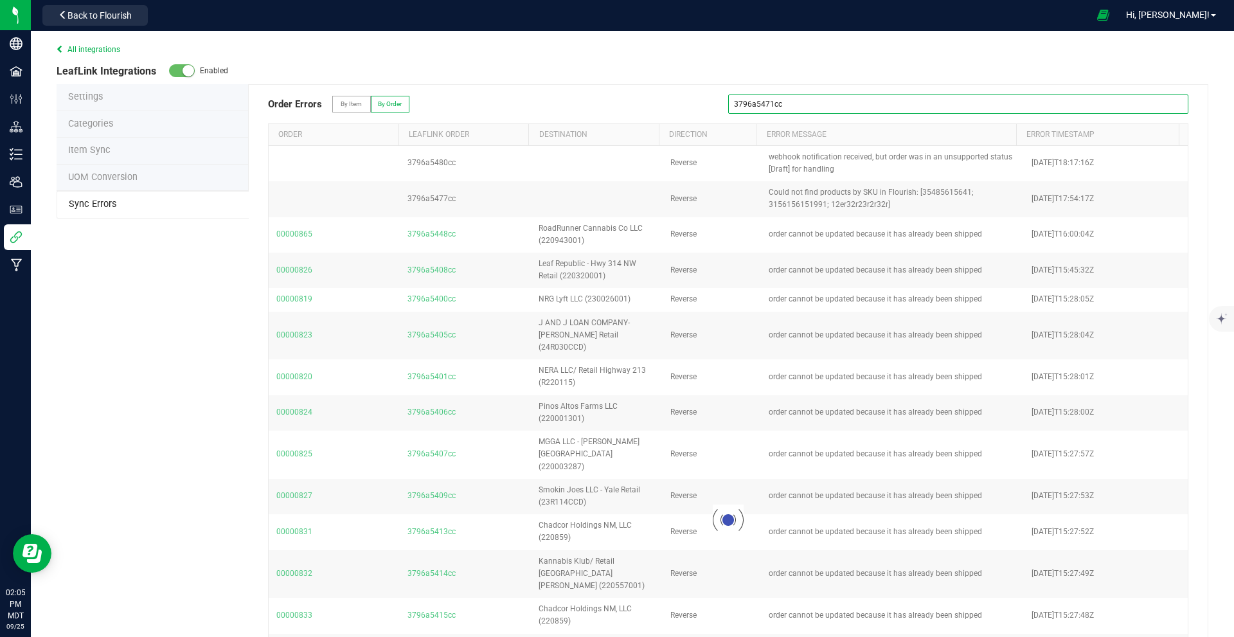
type input "3796a5471cc"
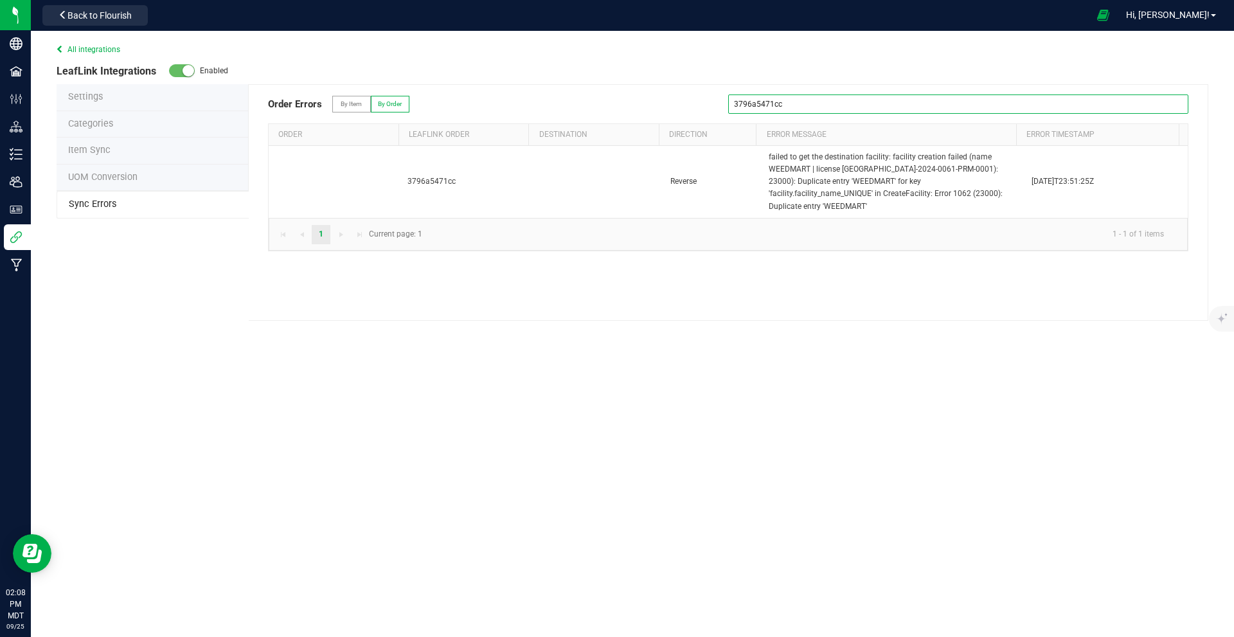
click at [836, 100] on input "3796a5471cc" at bounding box center [958, 103] width 460 height 19
click at [847, 107] on input "3796a5471cc" at bounding box center [958, 103] width 460 height 19
